Goal: Transaction & Acquisition: Purchase product/service

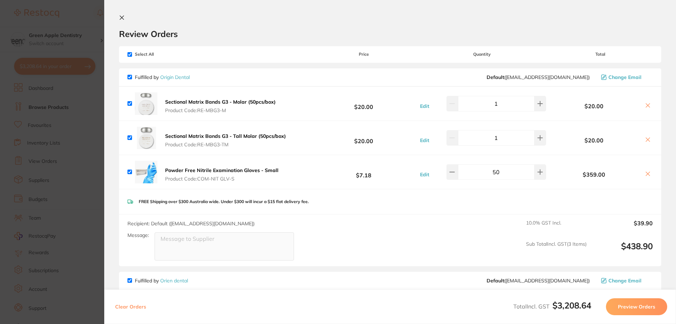
click at [119, 19] on icon at bounding box center [122, 18] width 6 height 6
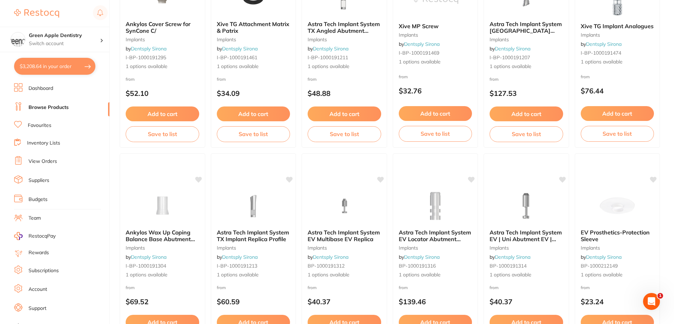
scroll to position [282, 0]
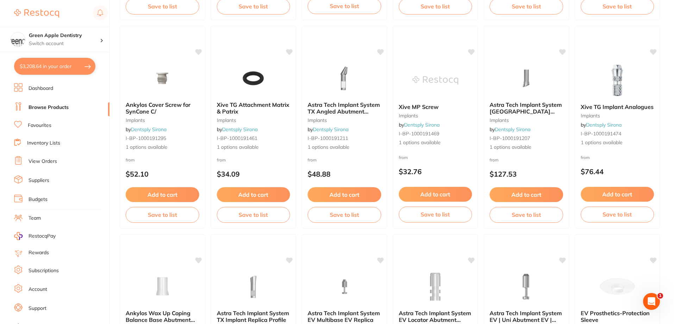
click at [46, 87] on link "Dashboard" at bounding box center [41, 88] width 25 height 7
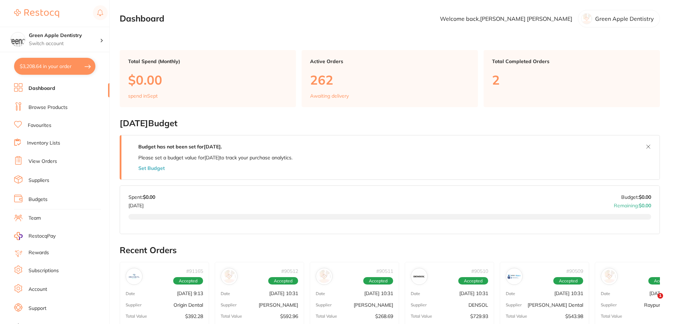
click at [58, 105] on link "Browse Products" at bounding box center [48, 107] width 39 height 7
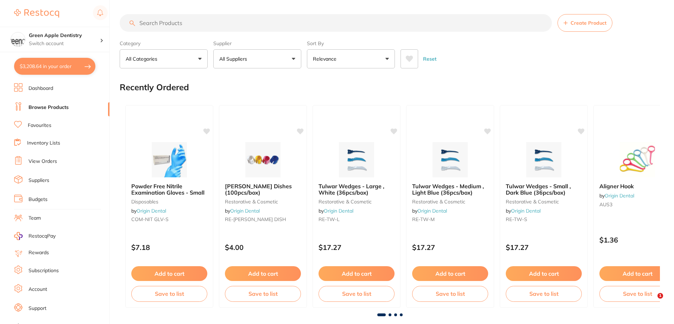
click at [163, 24] on input "search" at bounding box center [336, 23] width 432 height 18
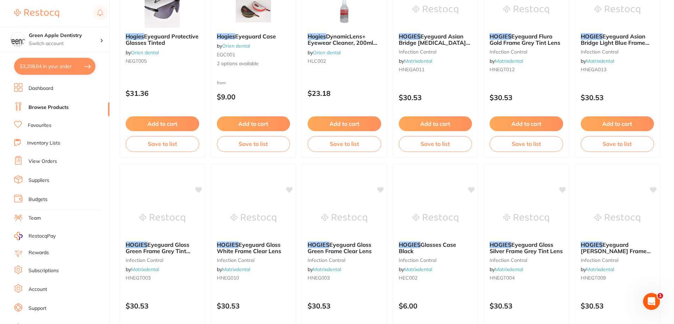
scroll to position [106, 0]
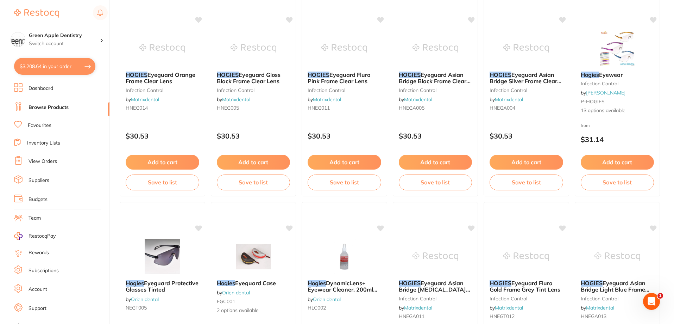
type input "hoggies"
click at [605, 62] on img at bounding box center [618, 48] width 46 height 35
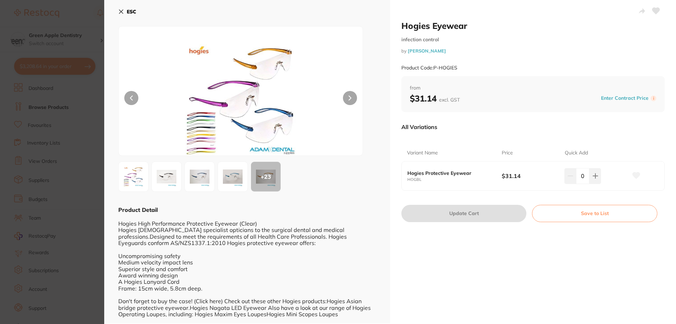
click at [124, 10] on button "ESC" at bounding box center [127, 12] width 18 height 12
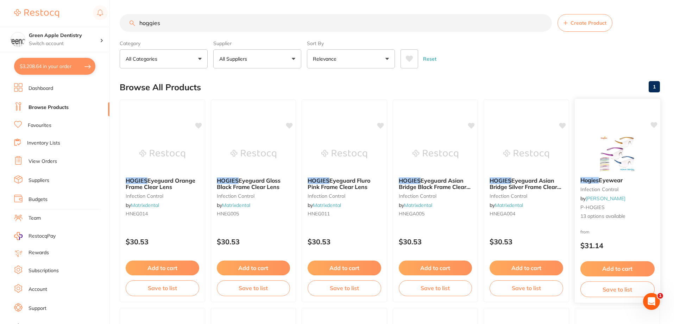
click at [597, 149] on img at bounding box center [617, 154] width 46 height 36
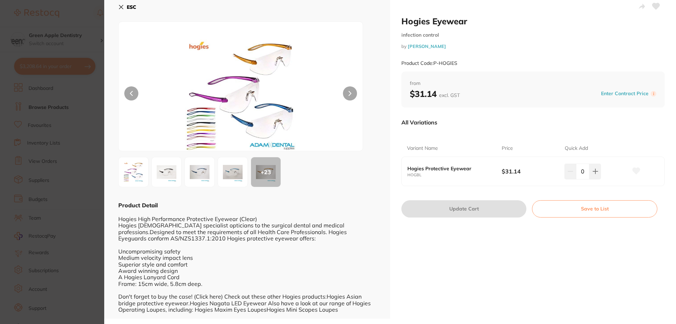
click at [278, 219] on div "Hogies High Performance Protective Eyewear (Clear) Hogies Australia specialist …" at bounding box center [247, 261] width 258 height 104
click at [234, 173] on img at bounding box center [232, 171] width 25 height 25
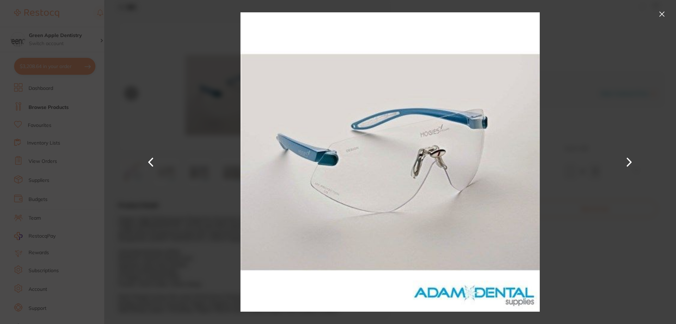
click at [659, 13] on button at bounding box center [661, 13] width 11 height 11
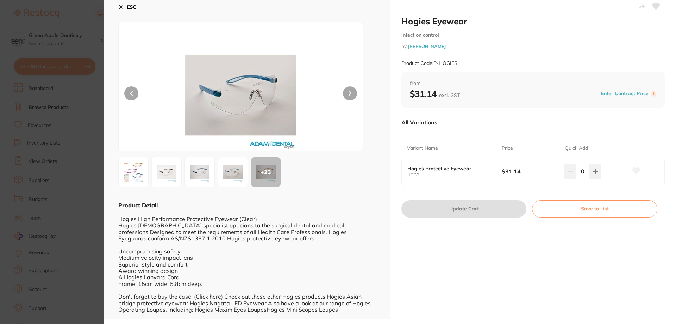
click at [187, 239] on div "Hogies High Performance Protective Eyewear (Clear) Hogies Australia specialist …" at bounding box center [247, 261] width 258 height 104
click at [596, 168] on button at bounding box center [595, 170] width 12 height 15
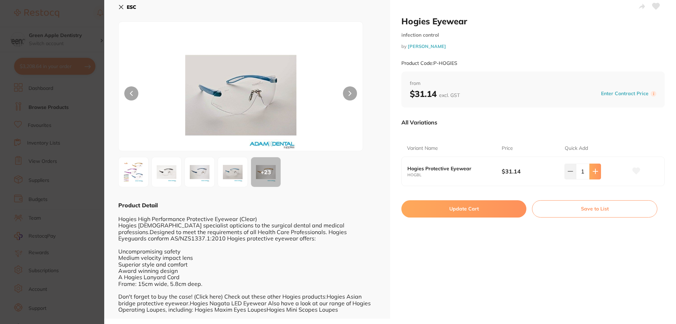
click at [596, 168] on button at bounding box center [595, 170] width 12 height 15
type input "2"
click at [448, 207] on button "Update Cart" at bounding box center [463, 208] width 125 height 17
checkbox input "false"
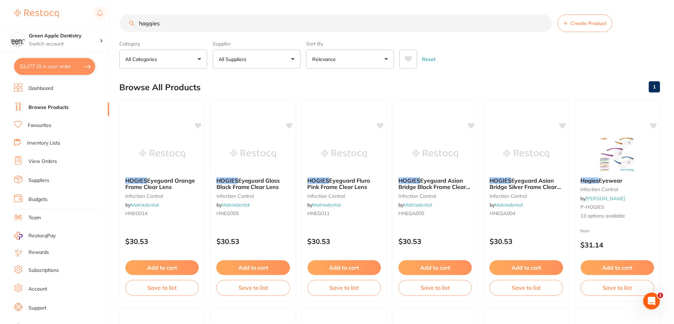
scroll to position [7, 0]
